Goal: Task Accomplishment & Management: Use online tool/utility

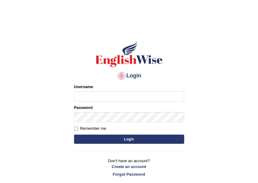
click at [86, 92] on input "Username" at bounding box center [129, 96] width 110 height 10
type input "NurulH"
click at [88, 109] on label "Password" at bounding box center [83, 107] width 19 height 6
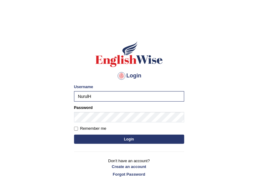
click at [85, 126] on label "Remember me" at bounding box center [90, 128] width 32 height 6
click at [78, 126] on input "Remember me" at bounding box center [76, 128] width 4 height 4
checkbox input "true"
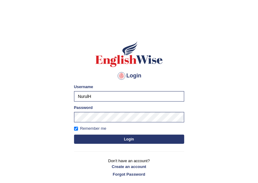
click at [99, 141] on button "Login" at bounding box center [129, 138] width 110 height 9
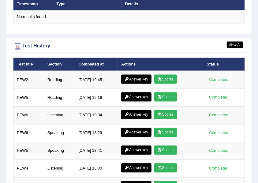
scroll to position [1114, 0]
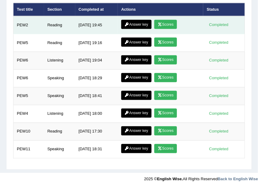
click at [139, 21] on link "Answer key" at bounding box center [136, 24] width 30 height 9
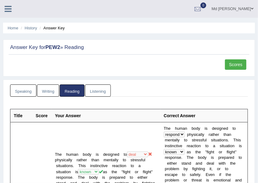
click at [229, 64] on link "Scores" at bounding box center [235, 64] width 21 height 10
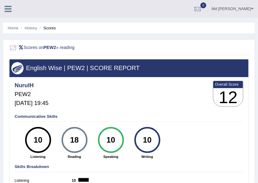
click at [9, 9] on icon at bounding box center [8, 9] width 7 height 8
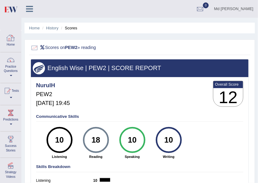
click at [13, 40] on div at bounding box center [10, 37] width 9 height 9
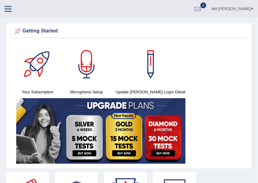
click at [9, 9] on icon at bounding box center [8, 9] width 7 height 8
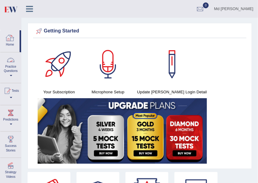
click at [8, 72] on link "Practice Questions" at bounding box center [10, 66] width 21 height 29
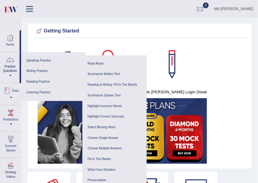
click at [12, 95] on div at bounding box center [6, 90] width 9 height 9
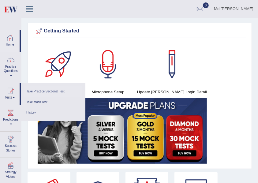
click at [47, 90] on link "Take Practice Sectional Test" at bounding box center [53, 91] width 58 height 11
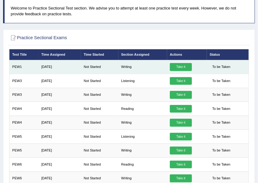
click at [178, 65] on link "Take it" at bounding box center [181, 67] width 22 height 8
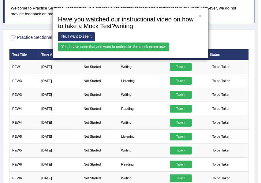
click at [105, 44] on link "Yes, I have seen that and want to undertake the mock exam now" at bounding box center [113, 46] width 111 height 9
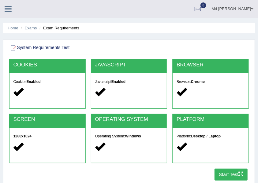
scroll to position [102, 0]
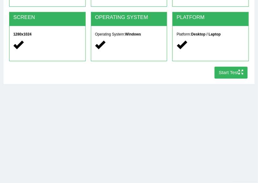
click at [220, 78] on button "Start Test" at bounding box center [230, 73] width 33 height 12
